Goal: Obtain resource: Download file/media

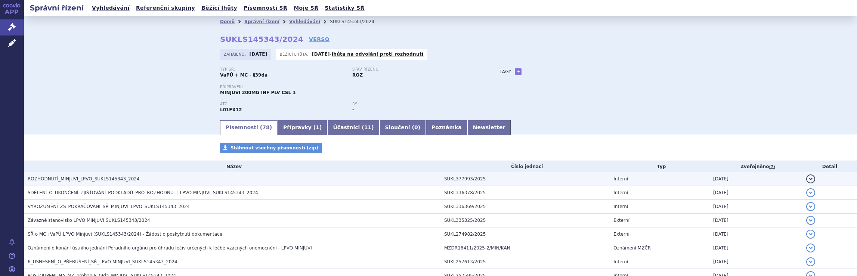
click at [68, 178] on span "ROZHODNUTÍ_MINJUVI_LPVO_SUKLS145343_2024" at bounding box center [84, 178] width 112 height 5
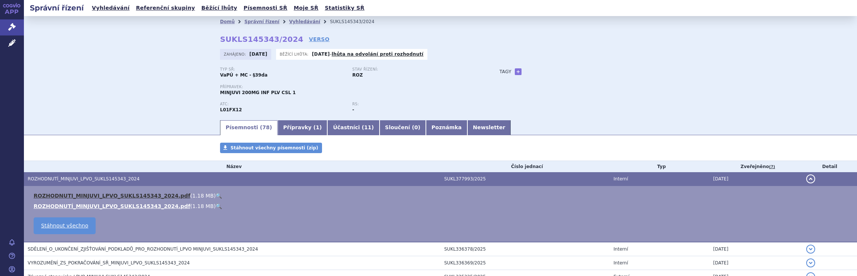
click at [94, 195] on link "ROZHODNUTI_MINJUVI_LPVO_SUKLS145343_2024.pdf" at bounding box center [112, 196] width 157 height 6
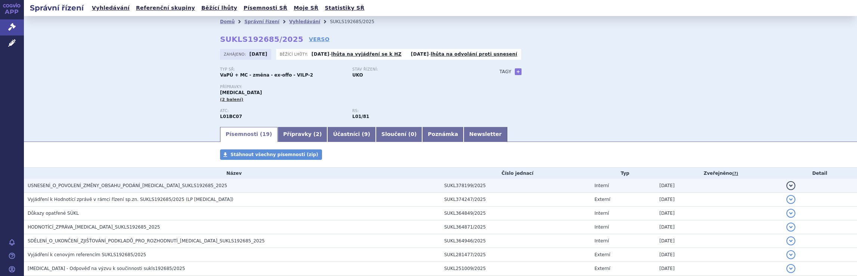
click at [107, 187] on span "USNESENÍ_O_POVOLENÍ_ZMĚNY_OBSAHU_PODÁNÍ_[MEDICAL_DATA]_SUKLS192685_2025" at bounding box center [127, 185] width 199 height 5
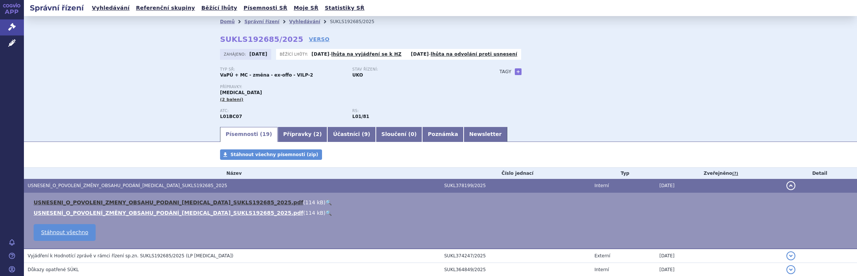
click at [108, 201] on link "USNESENI_O_POVOLENI_ZMENY_OBSAHU_PODANI_[MEDICAL_DATA]_SUKLS192685_2025.pdf" at bounding box center [169, 202] width 270 height 6
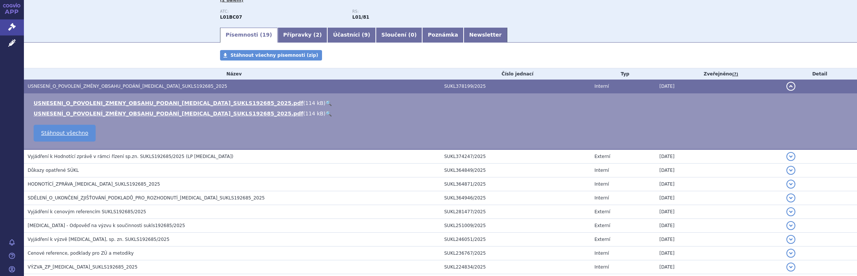
scroll to position [134, 0]
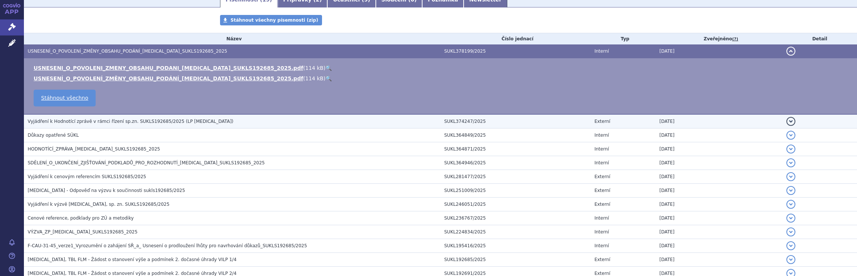
click at [115, 122] on span "Vyjádření k Hodnotící zprávě v rámci řízení sp.zn. SUKLS192685/2025 (LP [MEDICA…" at bounding box center [131, 121] width 206 height 5
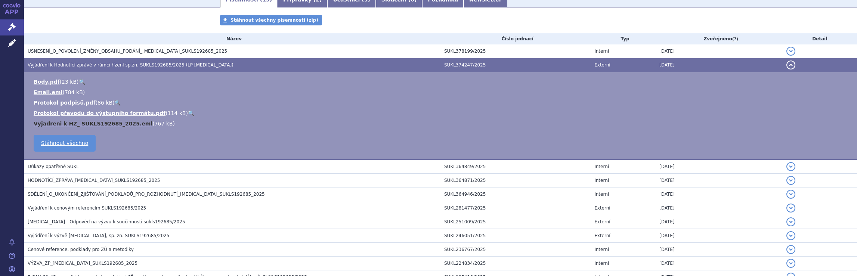
click at [83, 123] on link "Vyjadreni k HZ_ SUKLS192685_2025.eml" at bounding box center [93, 124] width 119 height 6
